Goal: Task Accomplishment & Management: Use online tool/utility

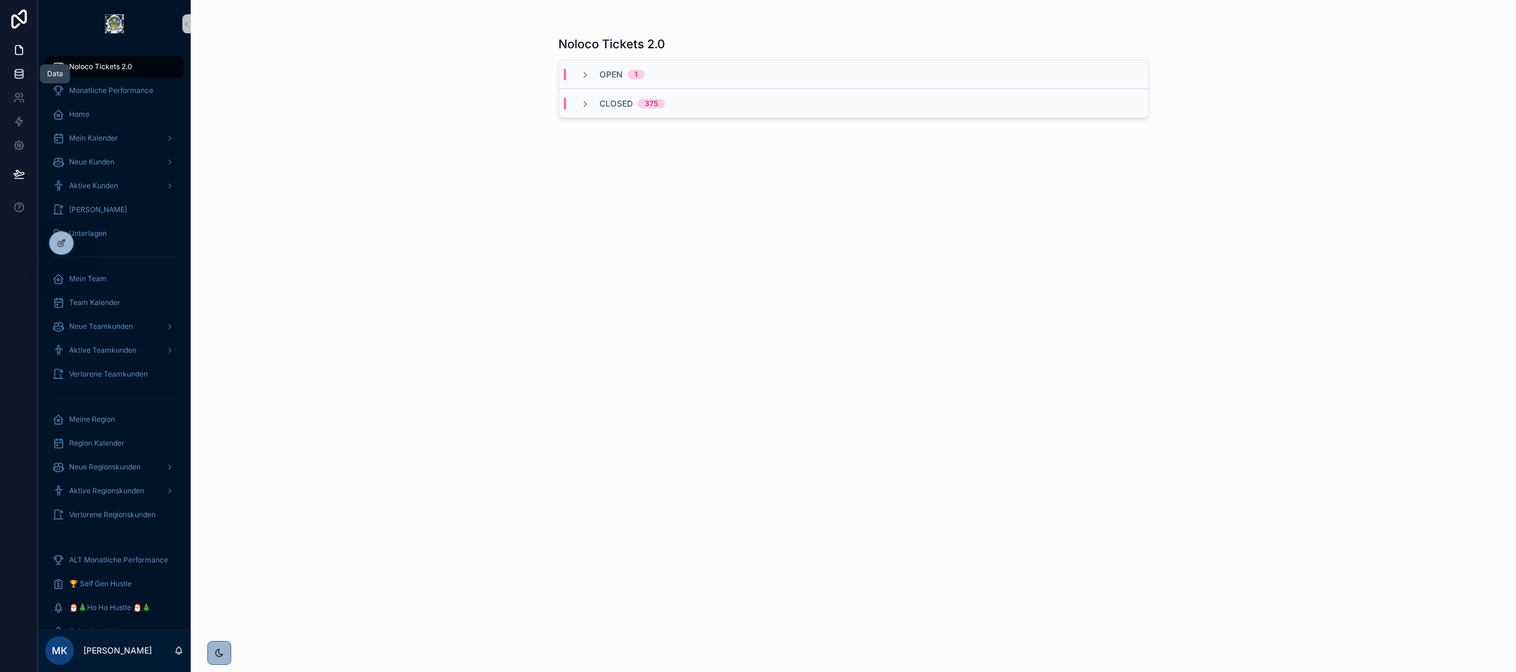
click at [15, 79] on icon at bounding box center [19, 74] width 12 height 12
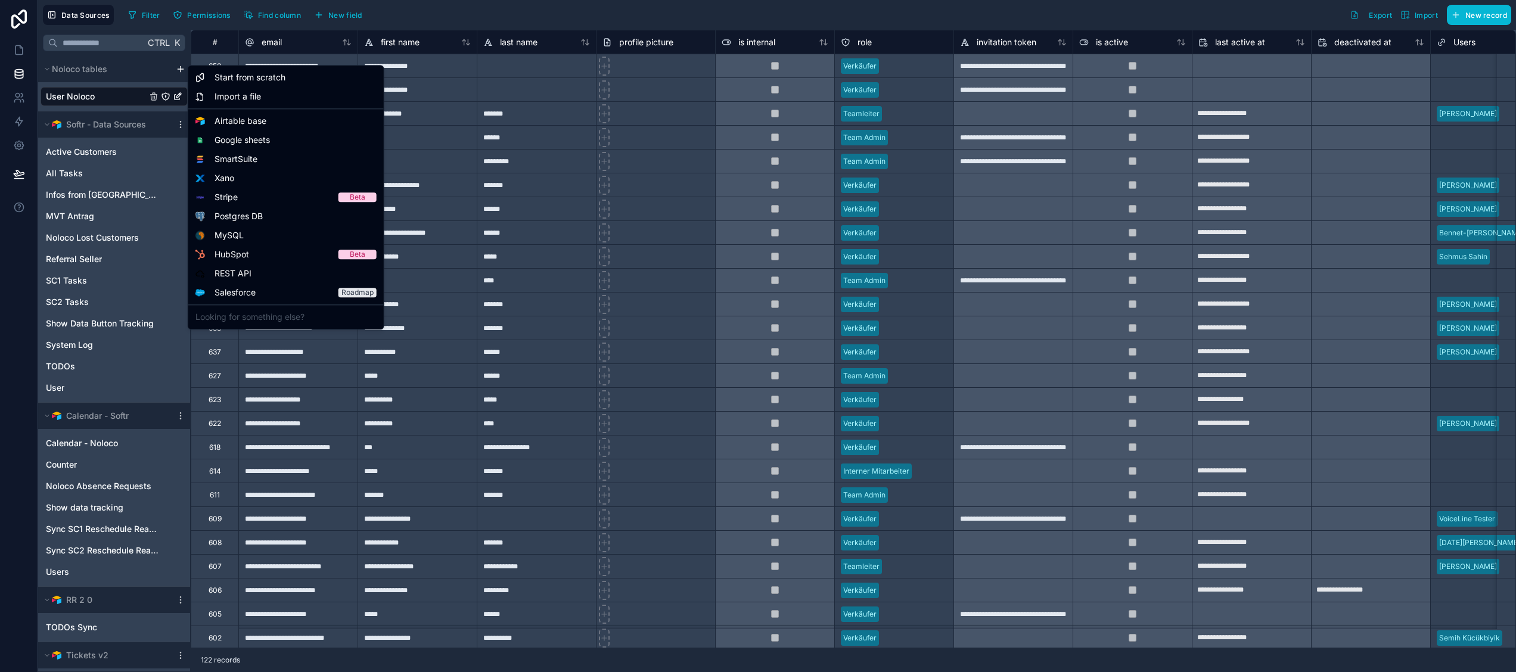
click at [177, 68] on html "**********" at bounding box center [758, 336] width 1516 height 672
click at [229, 119] on span "Airtable base" at bounding box center [241, 121] width 52 height 12
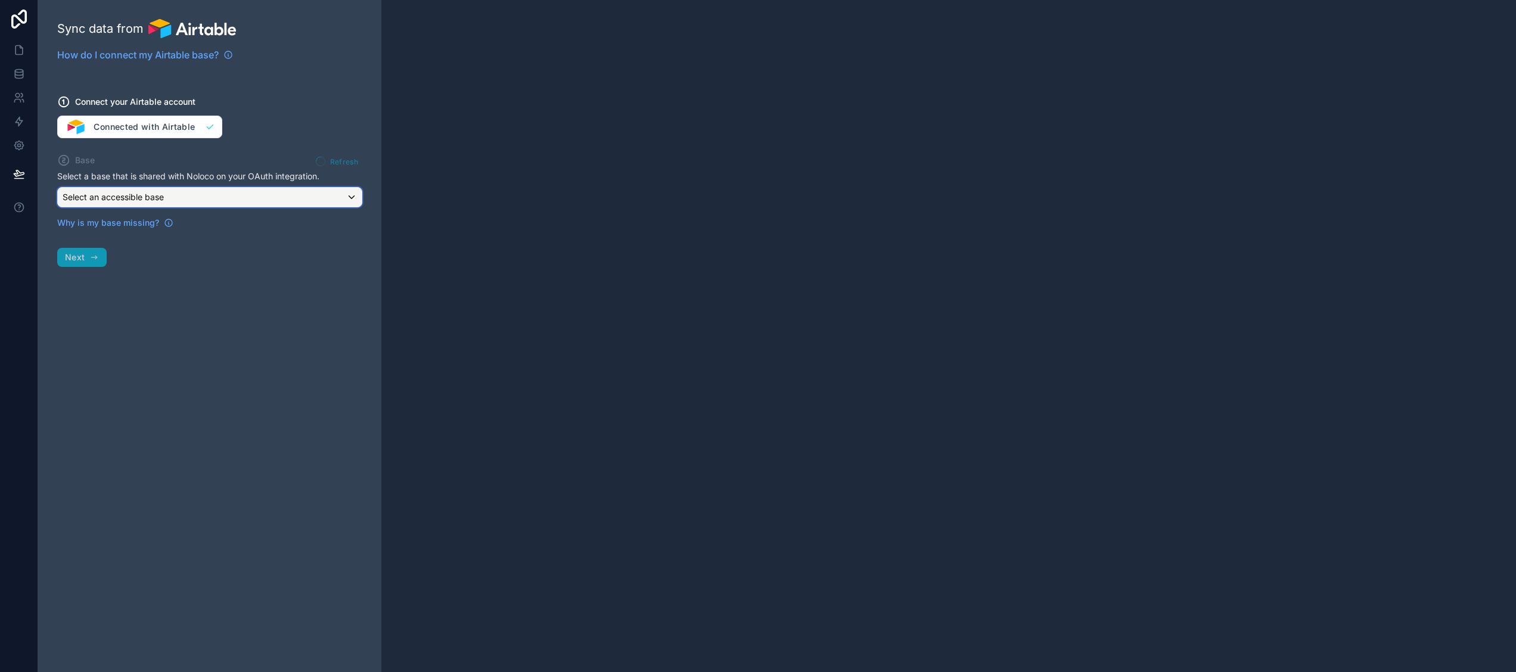
click at [179, 193] on div "Select an accessible base" at bounding box center [210, 197] width 304 height 19
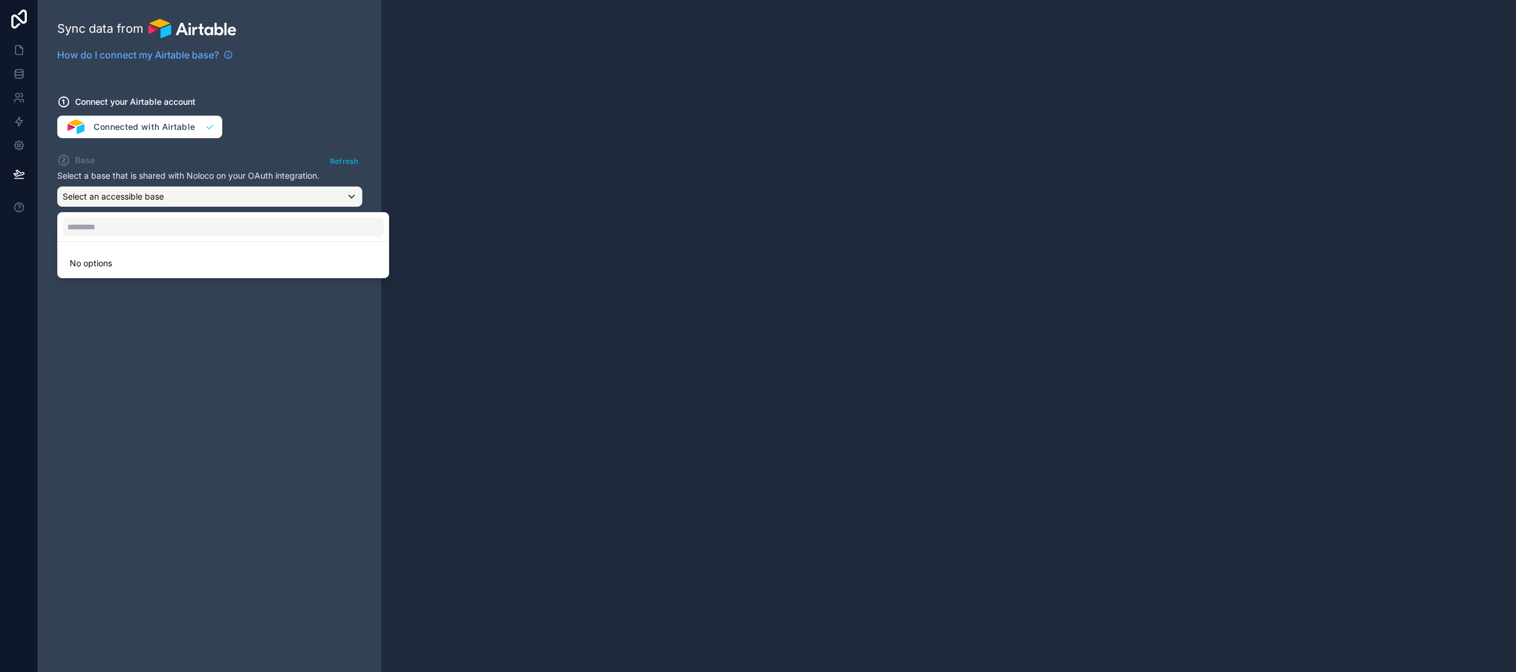
click at [114, 361] on div at bounding box center [758, 336] width 1516 height 672
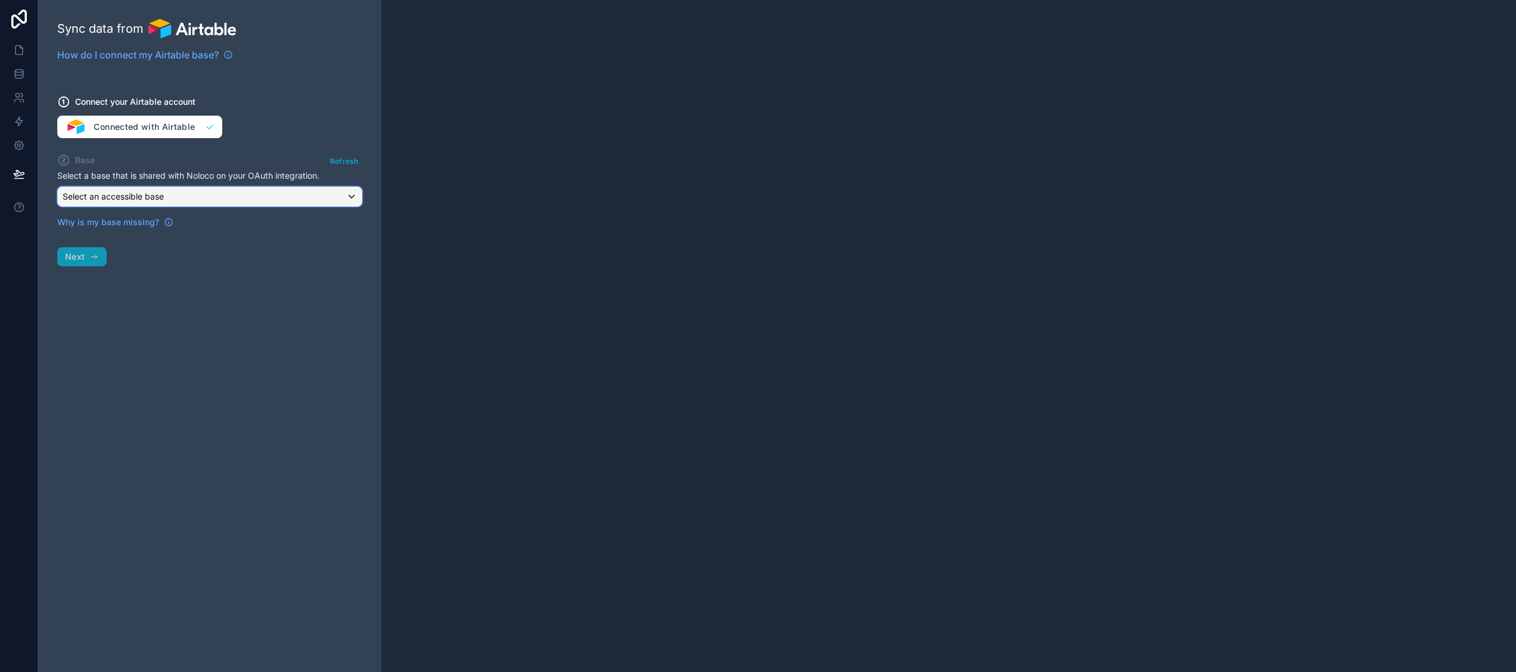
click at [156, 199] on span "Select an accessible base" at bounding box center [113, 196] width 101 height 10
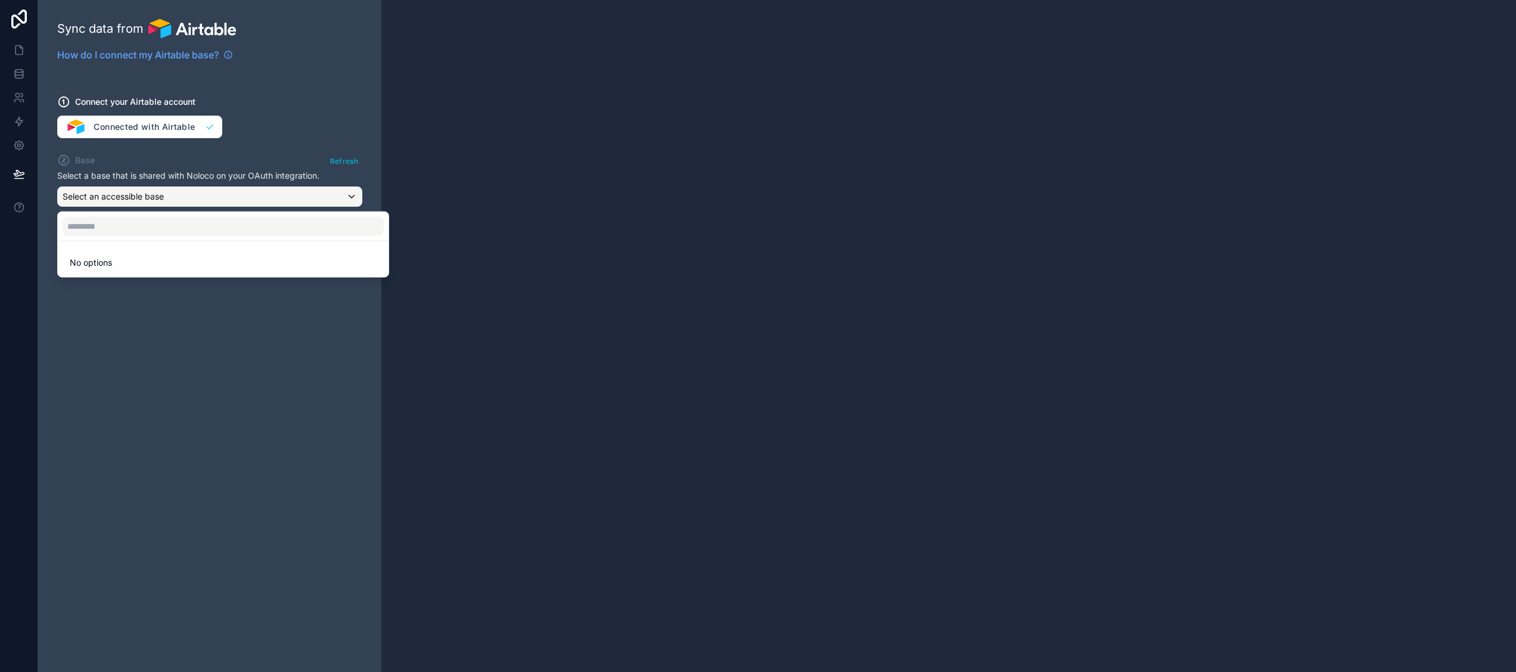
click at [137, 373] on div at bounding box center [758, 336] width 1516 height 672
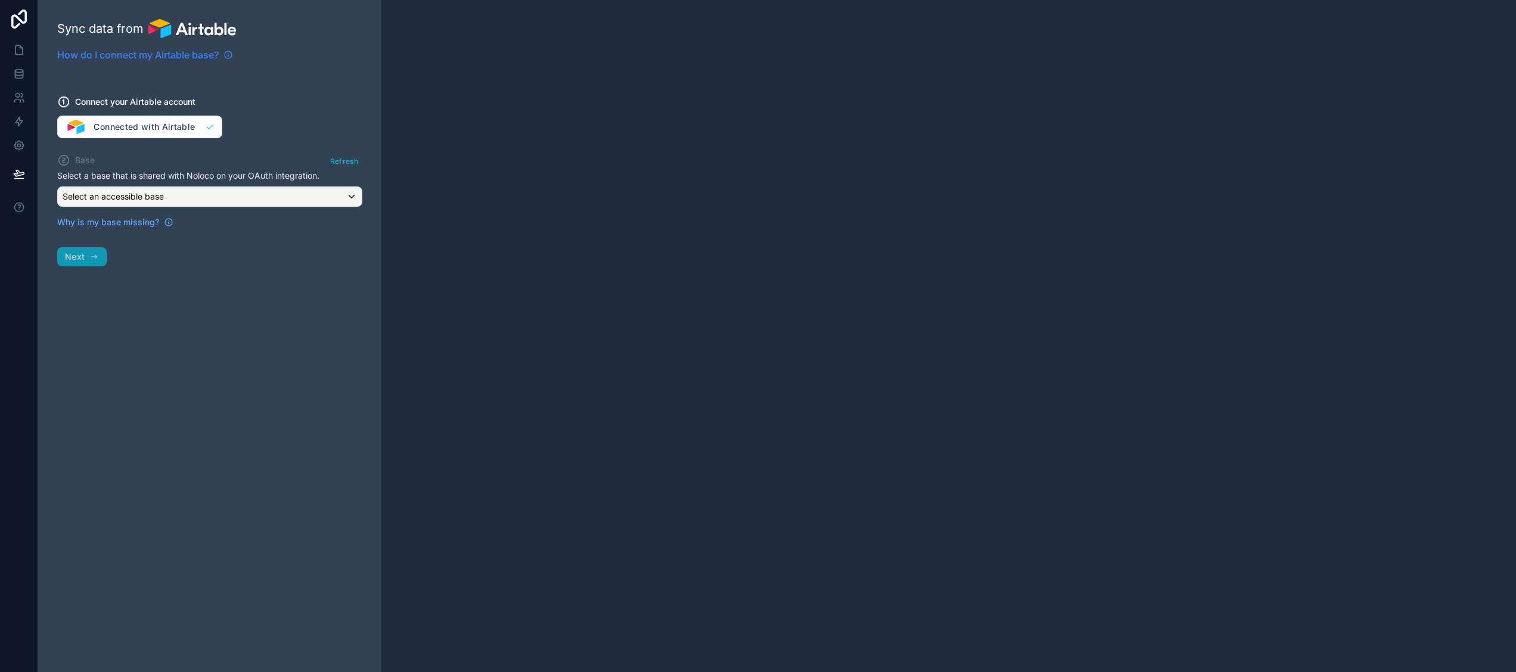
click at [218, 53] on span "How do I connect my Airtable base?" at bounding box center [138, 55] width 162 height 14
